Goal: Task Accomplishment & Management: Manage account settings

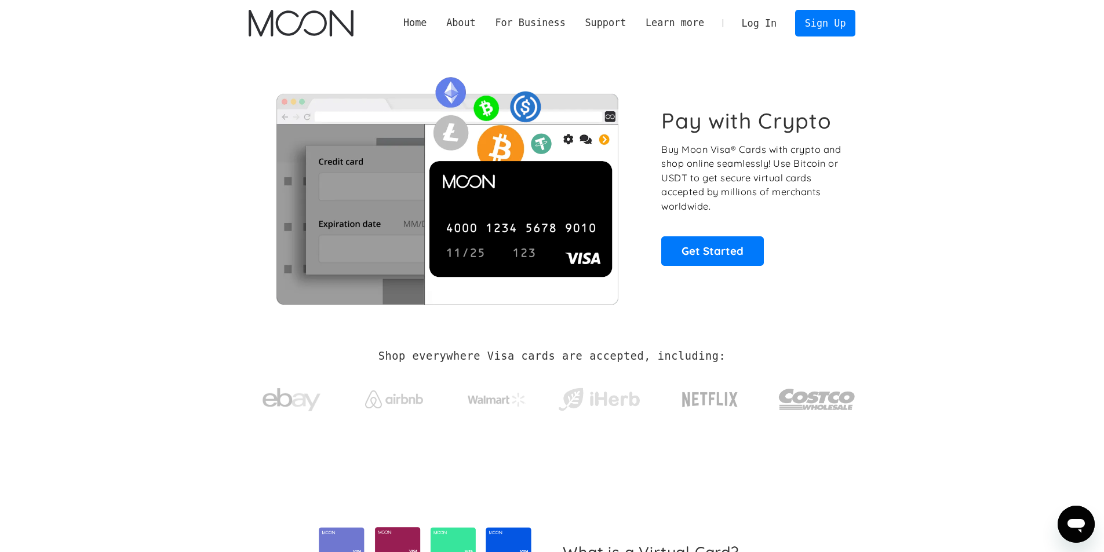
click at [756, 16] on link "Log In" at bounding box center [759, 22] width 54 height 25
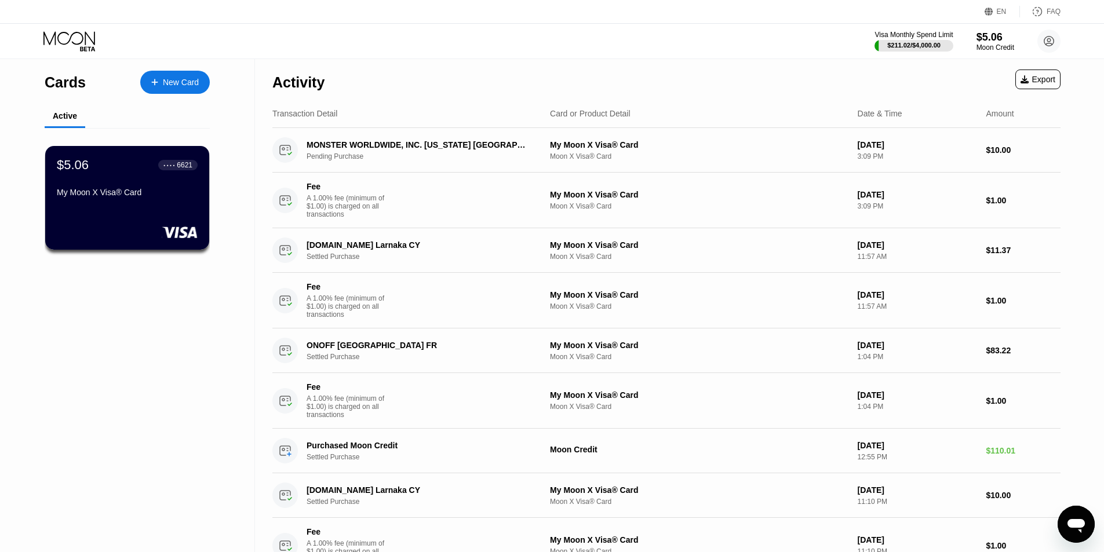
click at [1050, 39] on icon at bounding box center [1049, 41] width 6 height 6
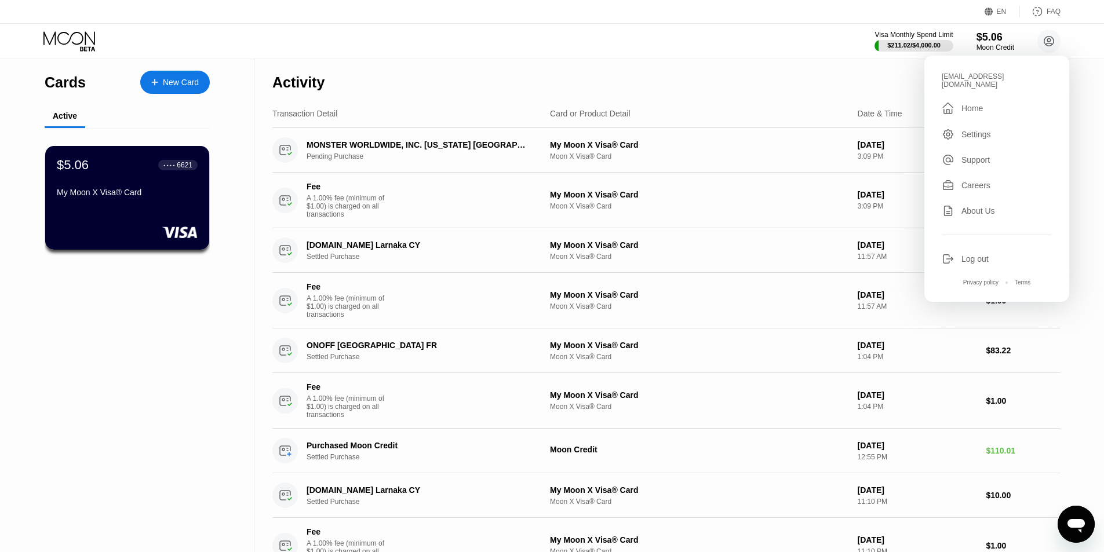
click at [970, 254] on div "Log out" at bounding box center [974, 258] width 27 height 9
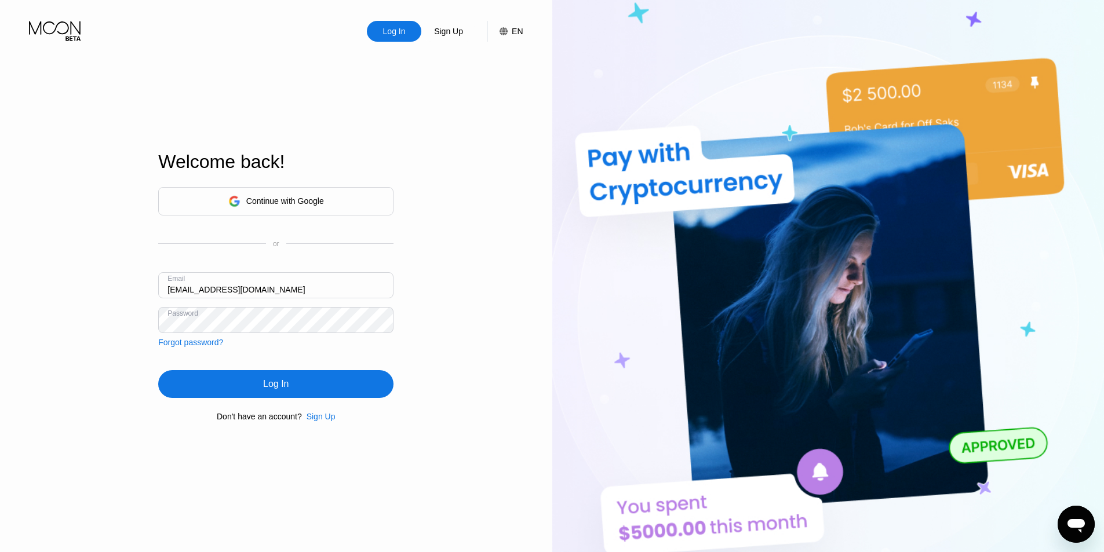
click at [269, 291] on input "[EMAIL_ADDRESS][DOMAIN_NAME]" at bounding box center [275, 285] width 235 height 26
type input "viktorrolich123@proton.me"
click at [267, 378] on div "Log In" at bounding box center [275, 384] width 235 height 28
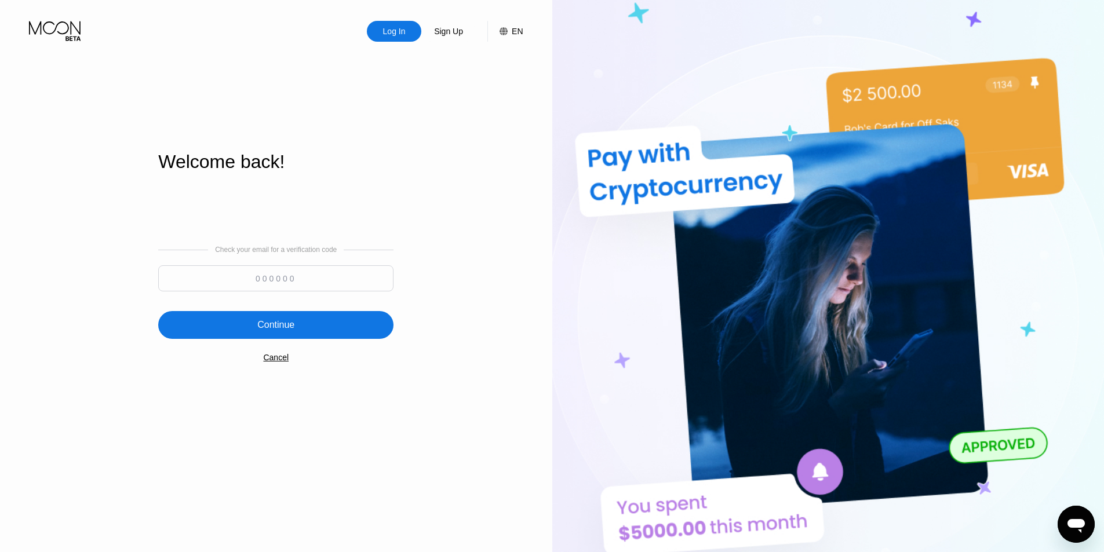
click at [268, 261] on div "Check your email for a verification code" at bounding box center [275, 272] width 235 height 52
click at [275, 273] on input at bounding box center [275, 278] width 235 height 26
paste input "999585"
type input "999585"
click at [324, 338] on div "Continue" at bounding box center [275, 325] width 235 height 28
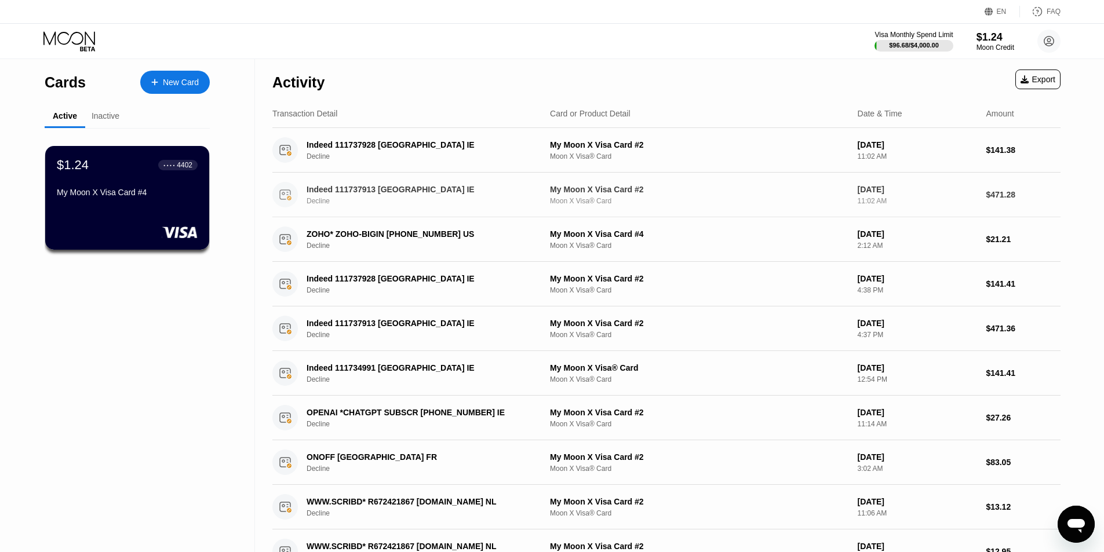
click at [968, 198] on div "Sep 22, 2025 11:02 AM" at bounding box center [916, 195] width 119 height 20
click at [93, 115] on div "Inactive" at bounding box center [105, 116] width 41 height 23
click at [97, 114] on div "Inactive" at bounding box center [106, 115] width 28 height 9
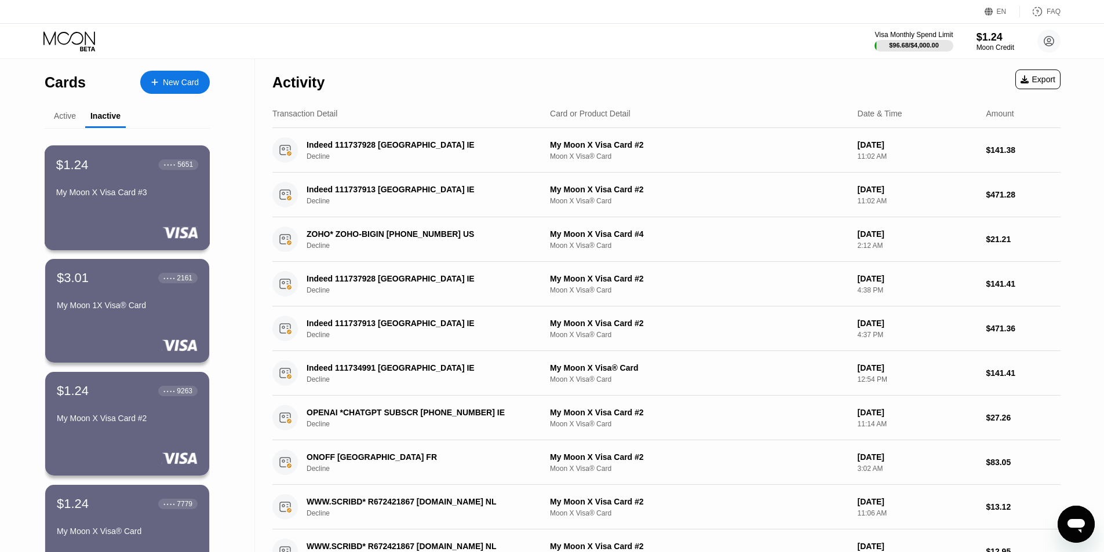
click at [126, 183] on div "$1.24 ● ● ● ● 5651 My Moon X Visa Card #3" at bounding box center [127, 179] width 142 height 45
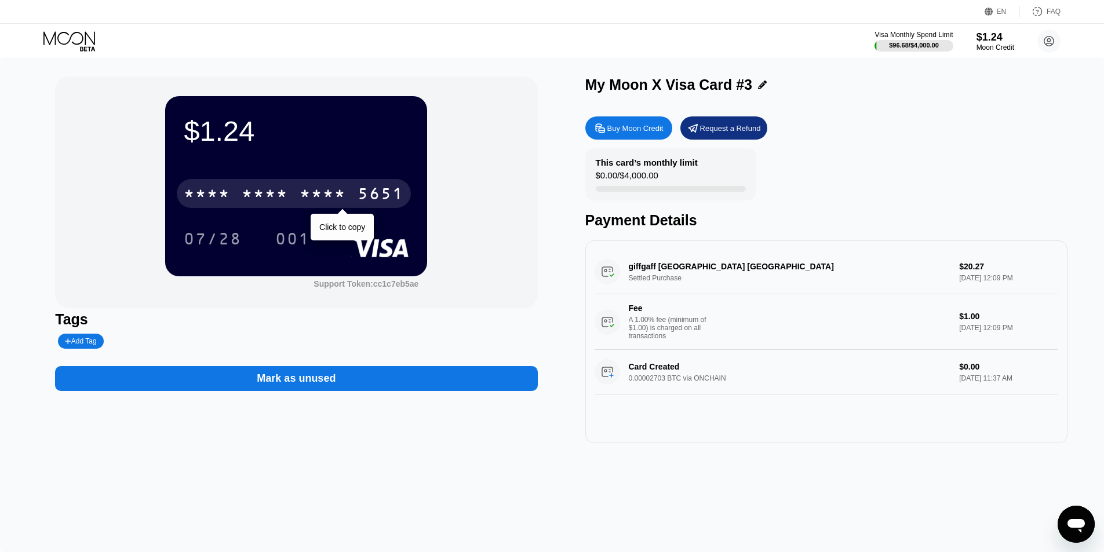
click at [298, 197] on div "* * * * * * * * * * * * 5651" at bounding box center [294, 193] width 234 height 29
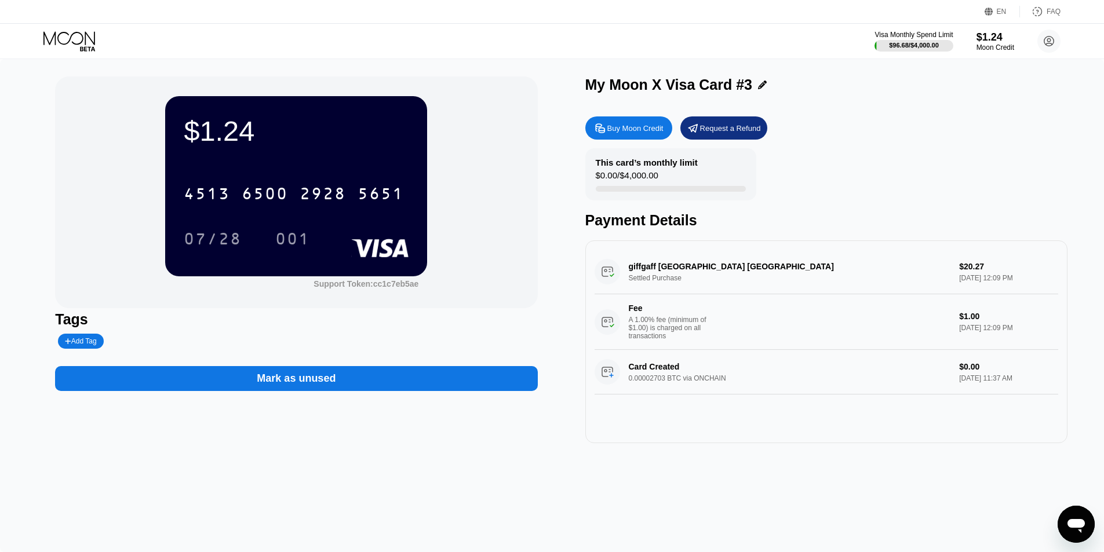
click at [265, 184] on div "4513 6500 2928 5651" at bounding box center [294, 193] width 234 height 29
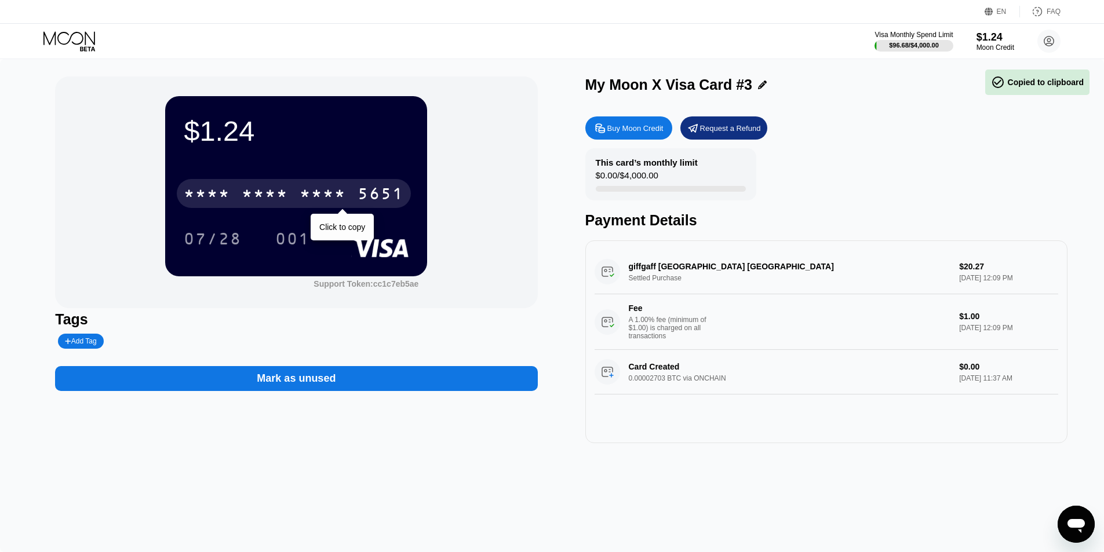
click at [262, 190] on div "* * * *" at bounding box center [265, 195] width 46 height 19
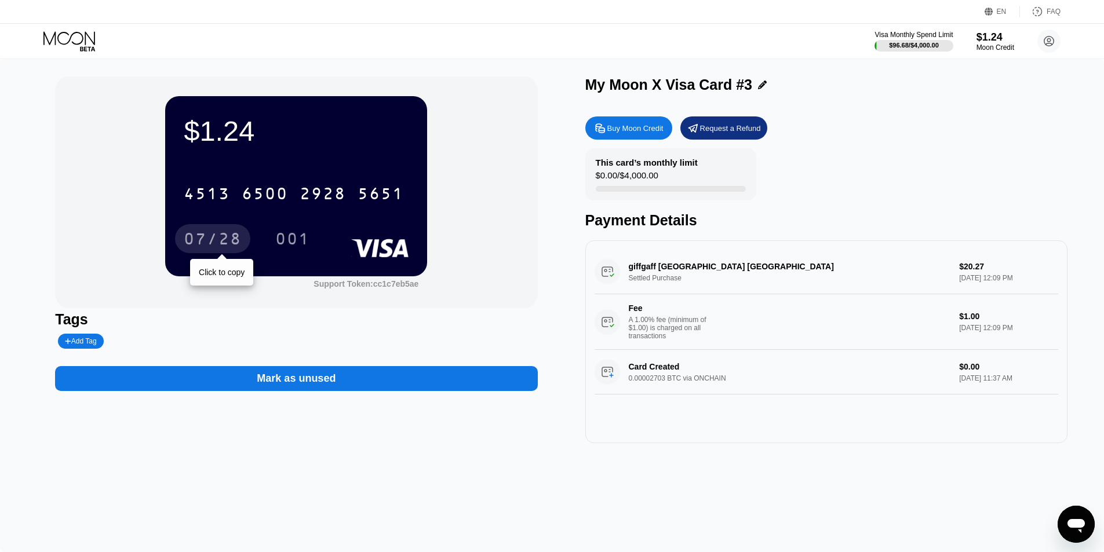
drag, startPoint x: 207, startPoint y: 242, endPoint x: 247, endPoint y: 254, distance: 41.1
click at [202, 242] on div "07/28" at bounding box center [213, 240] width 58 height 19
click at [273, 238] on div "001" at bounding box center [293, 238] width 52 height 29
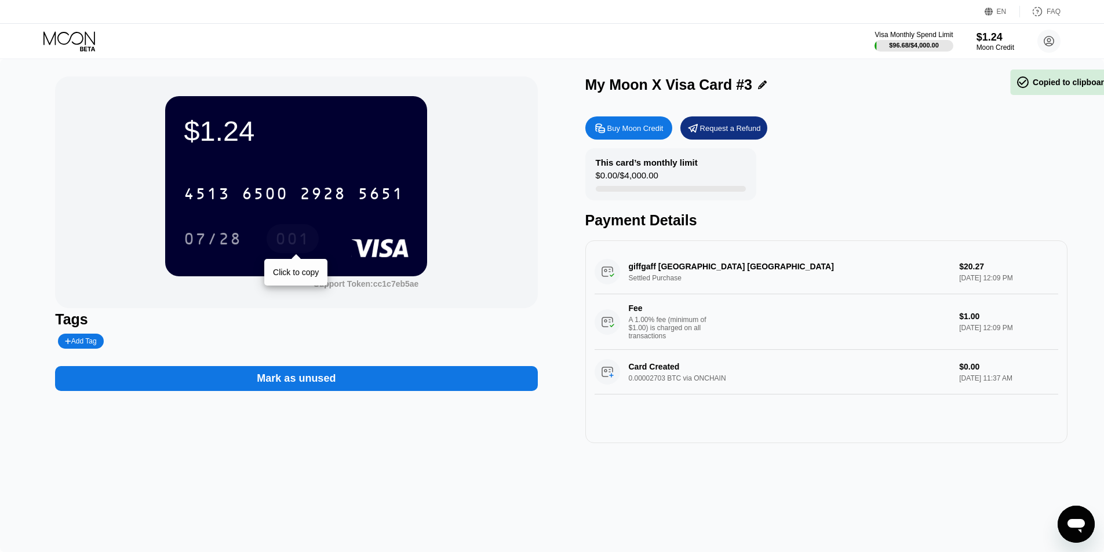
click at [276, 238] on div "001" at bounding box center [292, 240] width 35 height 19
